Goal: Information Seeking & Learning: Learn about a topic

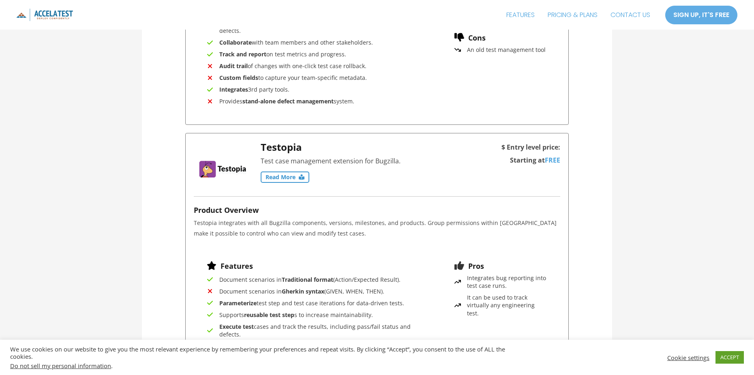
scroll to position [1257, 0]
drag, startPoint x: 316, startPoint y: 149, endPoint x: 259, endPoint y: 149, distance: 57.6
click at [259, 149] on div "Testopia Test case management extension for Bugzilla. Read More" at bounding box center [328, 169] width 268 height 54
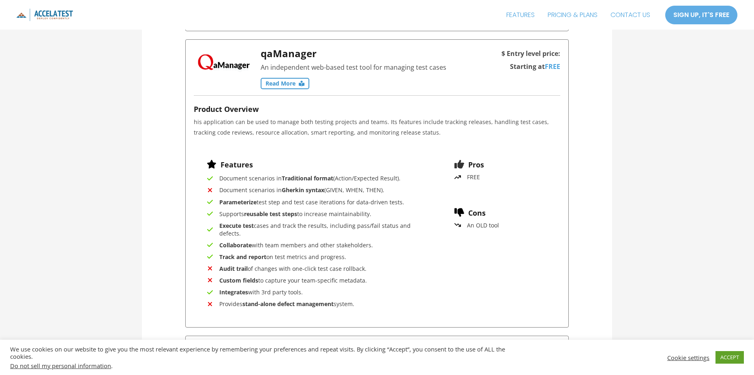
scroll to position [2554, 0]
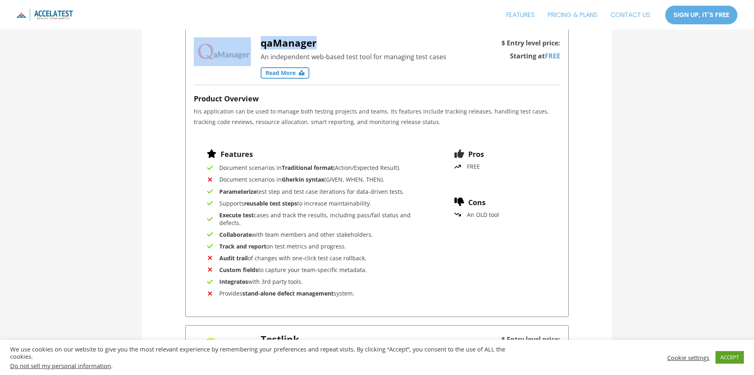
drag, startPoint x: 317, startPoint y: 43, endPoint x: 255, endPoint y: 39, distance: 62.2
click at [255, 39] on div "qaManager An independent web-based test tool for managing test cases Read More" at bounding box center [328, 60] width 268 height 47
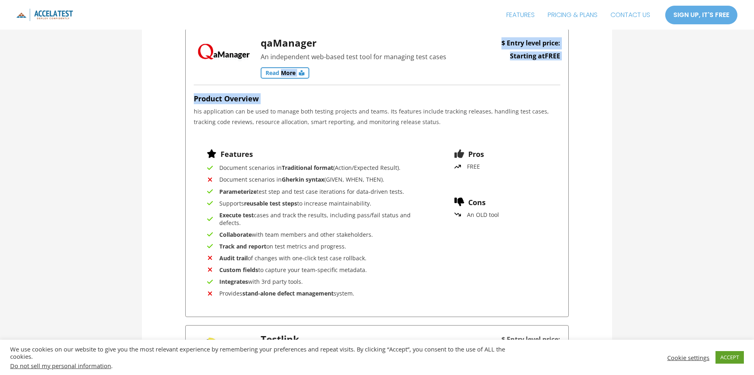
drag, startPoint x: 291, startPoint y: 69, endPoint x: 384, endPoint y: 97, distance: 97.2
click at [384, 97] on div "qaManager An independent web-based test tool for managing test cases Read More …" at bounding box center [377, 173] width 384 height 288
click at [384, 96] on h4 "Product Overview" at bounding box center [377, 98] width 367 height 11
click at [407, 76] on div "qaManager An independent web-based test tool for managing test cases Read More" at bounding box center [361, 57] width 200 height 41
click at [285, 68] on link "Read More" at bounding box center [285, 72] width 49 height 11
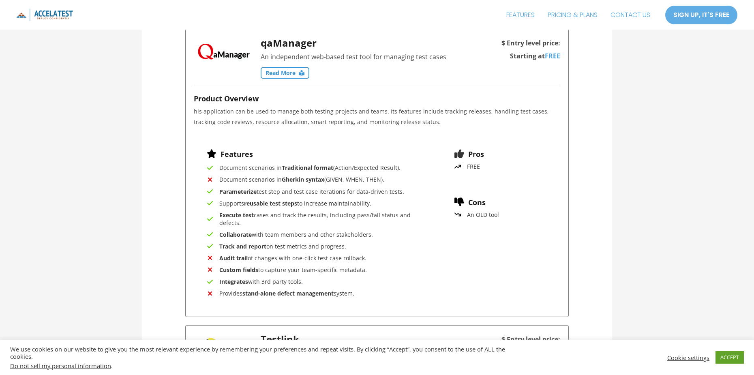
click at [287, 76] on link "Read More" at bounding box center [285, 72] width 49 height 11
click at [550, 56] on link "FREE" at bounding box center [552, 55] width 15 height 9
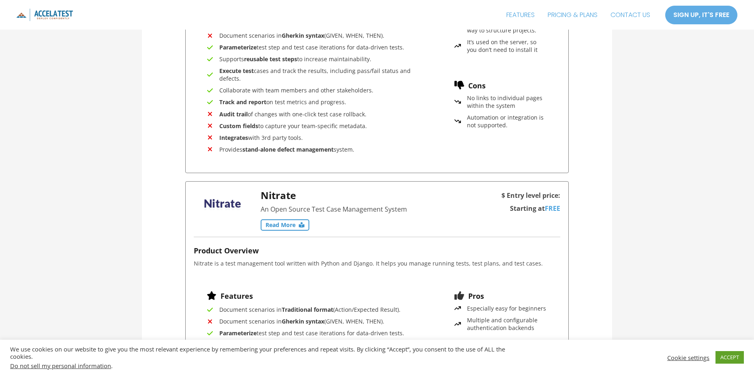
scroll to position [2838, 0]
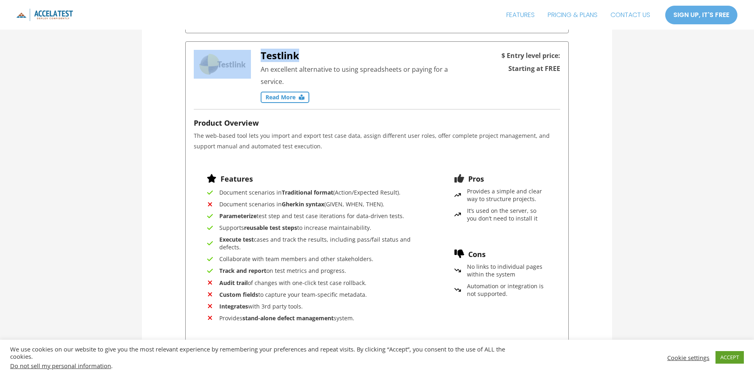
drag, startPoint x: 310, startPoint y: 53, endPoint x: 252, endPoint y: 54, distance: 58.0
click at [252, 54] on div "Testlink An excellent alternative to using spreadsheets or paying for a service…" at bounding box center [328, 79] width 268 height 59
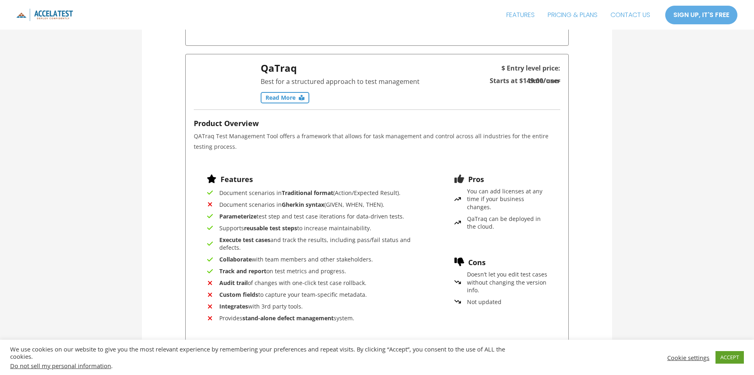
scroll to position [5270, 0]
